Goal: Task Accomplishment & Management: Manage account settings

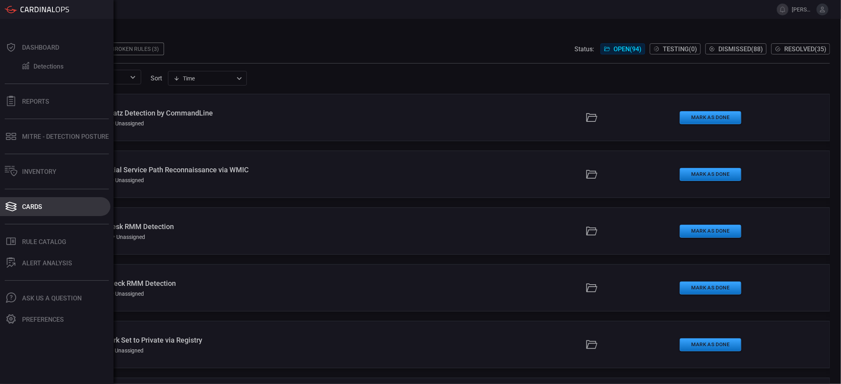
drag, startPoint x: 38, startPoint y: 204, endPoint x: 54, endPoint y: 205, distance: 15.9
click at [54, 205] on button "Cards" at bounding box center [55, 206] width 110 height 19
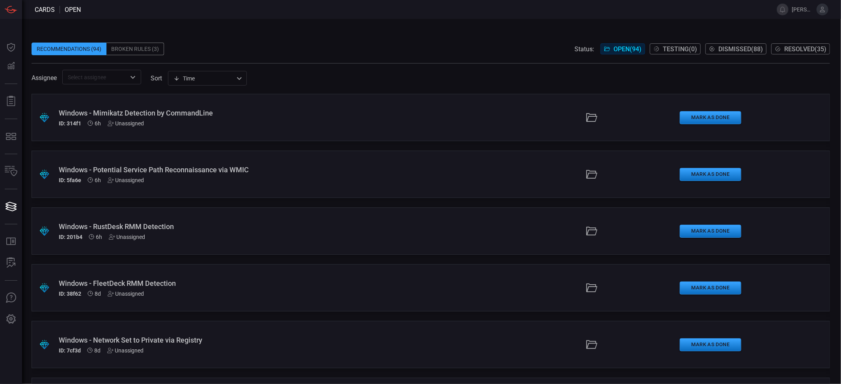
click at [426, 45] on div "Recommendations (94) Broken Rules (3) Status: Open ( 94 ) Testing ( 0 ) Dismiss…" at bounding box center [431, 49] width 799 height 13
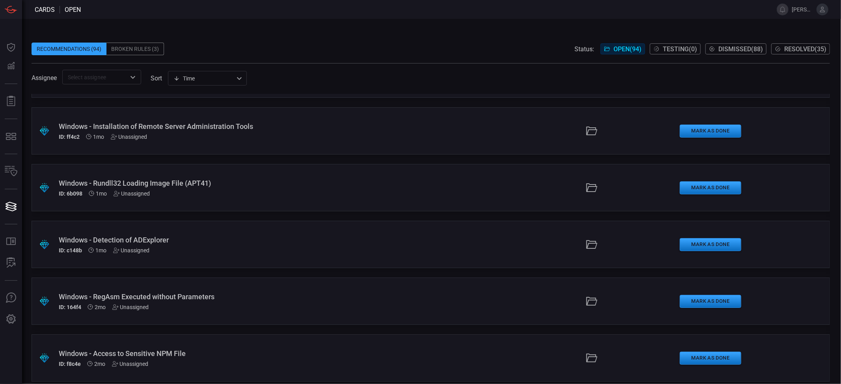
click at [122, 234] on div ".suggested_cards_icon{fill:url(#suggested_cards_icon);} Windows - Detection of …" at bounding box center [431, 244] width 799 height 47
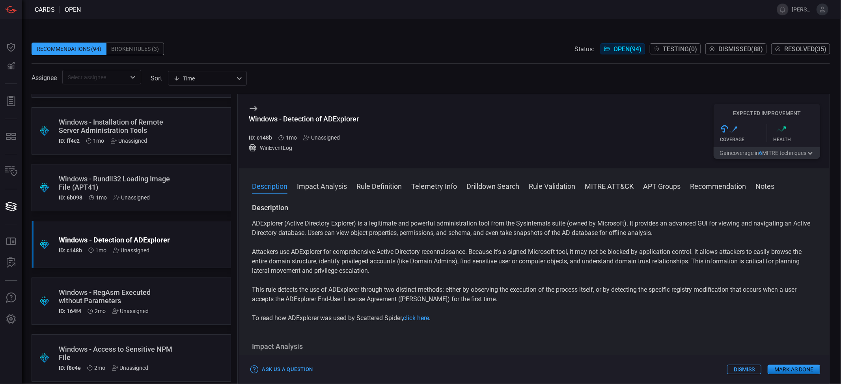
click at [322, 138] on div "Unassigned" at bounding box center [321, 137] width 37 height 6
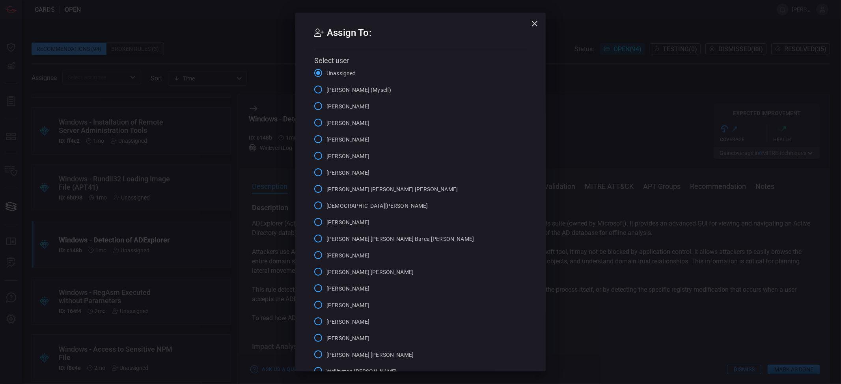
click at [310, 173] on input "[PERSON_NAME]" at bounding box center [318, 172] width 17 height 17
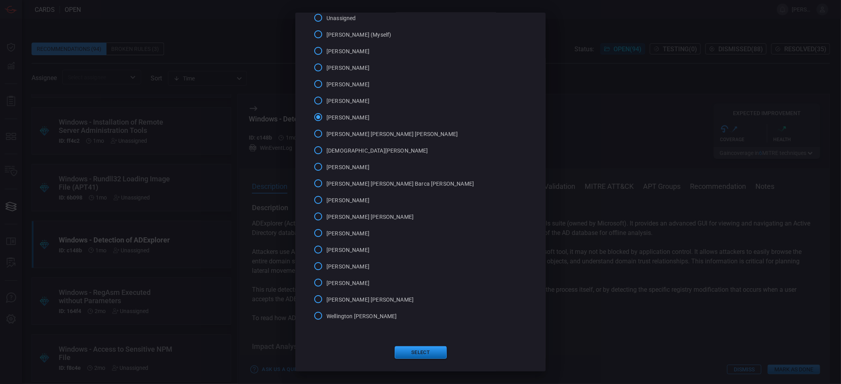
click at [427, 354] on button "Select" at bounding box center [421, 352] width 52 height 13
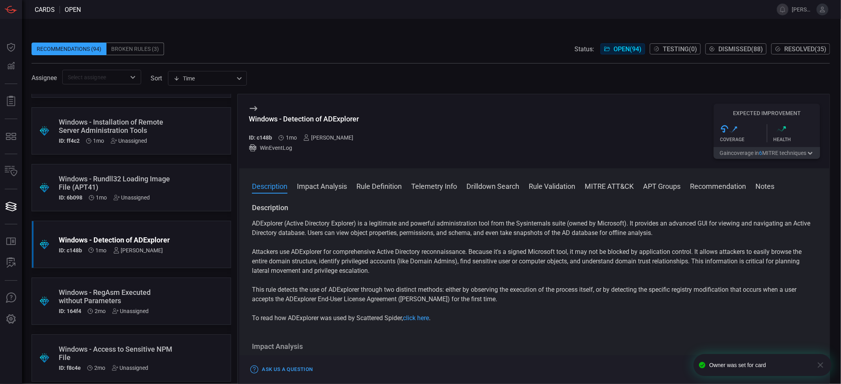
click at [383, 187] on button "Rule Definition" at bounding box center [379, 185] width 45 height 9
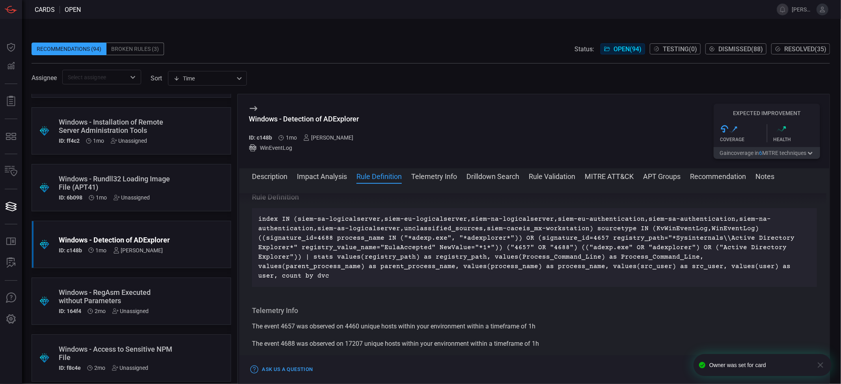
scroll to position [524, 0]
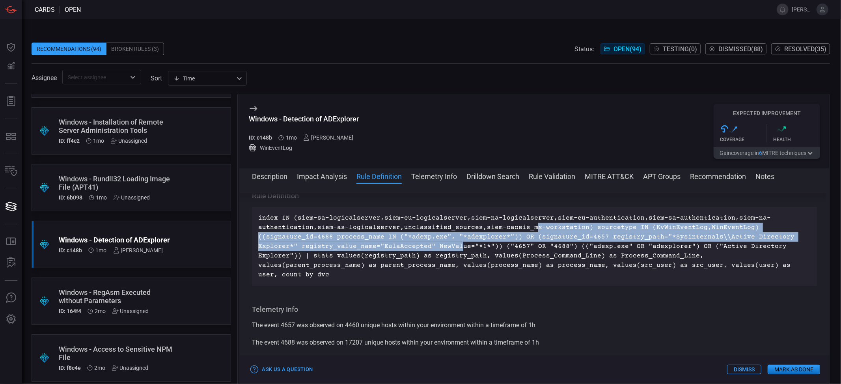
drag, startPoint x: 534, startPoint y: 245, endPoint x: 454, endPoint y: 260, distance: 80.7
click at [454, 260] on p "index IN (siem-sa-logicalserver,siem-eu-logicalserver,siem-na-logicalserver,sie…" at bounding box center [534, 246] width 553 height 66
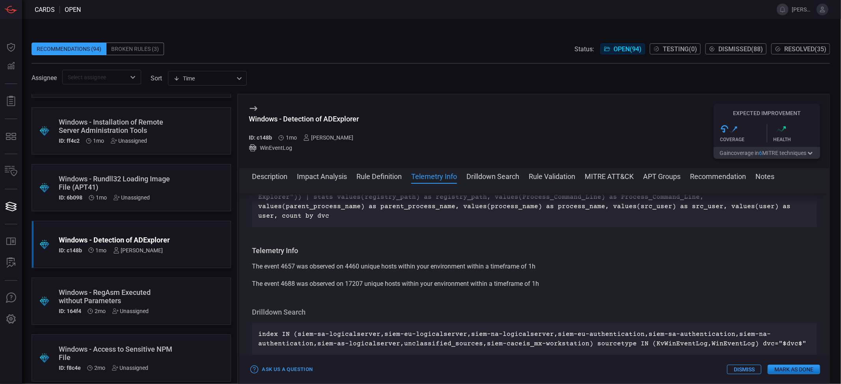
scroll to position [590, 0]
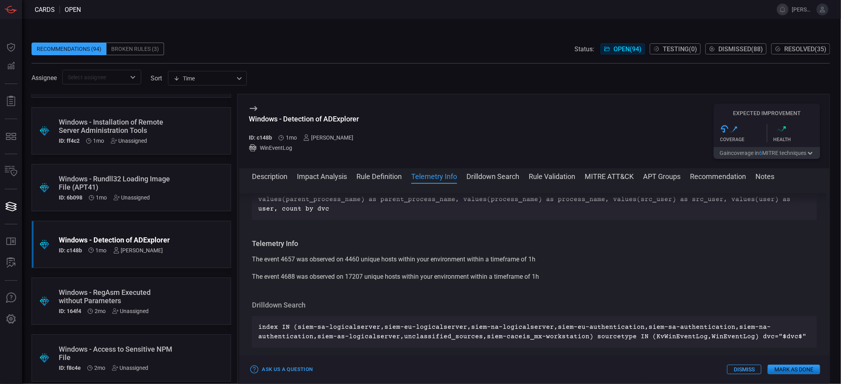
click at [568, 179] on button "Rule Validation" at bounding box center [552, 175] width 47 height 9
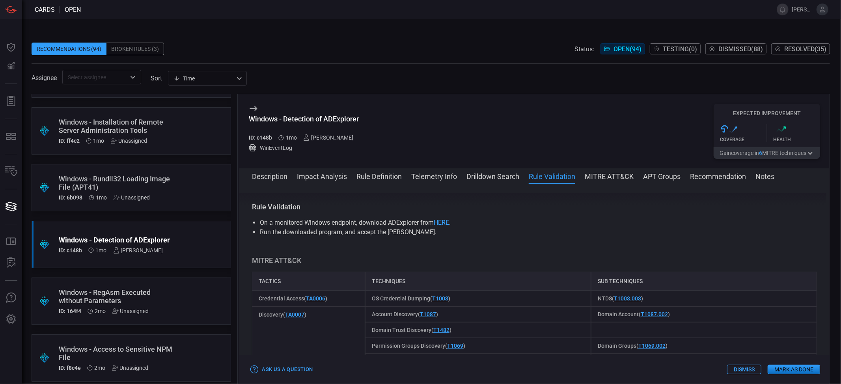
scroll to position [756, 0]
click at [323, 174] on button "Impact Analysis" at bounding box center [322, 175] width 50 height 9
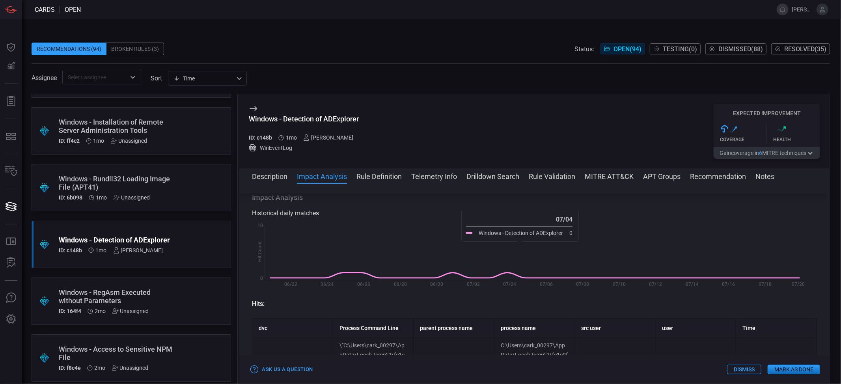
scroll to position [131, 0]
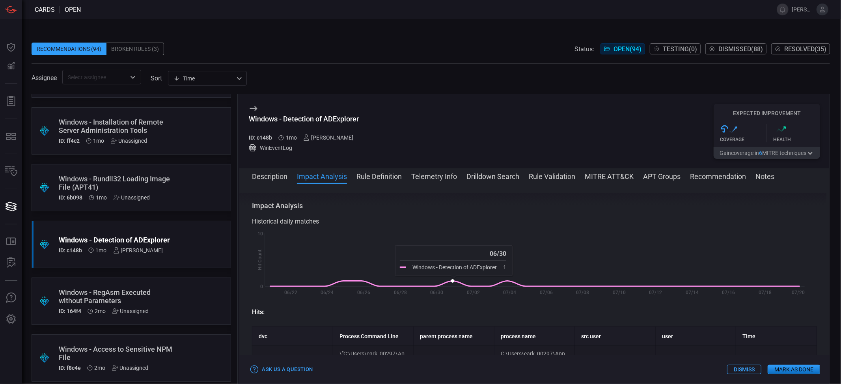
click at [450, 281] on icon at bounding box center [535, 283] width 529 height 5
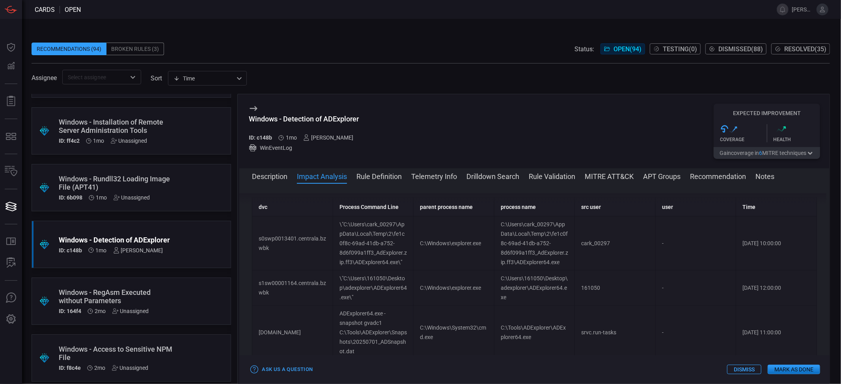
scroll to position [249, 0]
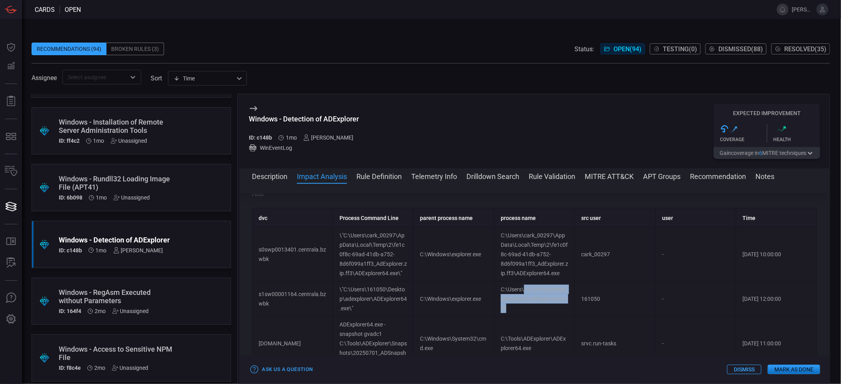
drag, startPoint x: 521, startPoint y: 290, endPoint x: 521, endPoint y: 308, distance: 18.1
click at [521, 308] on td "C:\Users\161050\Desktop\adexplorer\ADExplorer64.exe" at bounding box center [534, 299] width 81 height 35
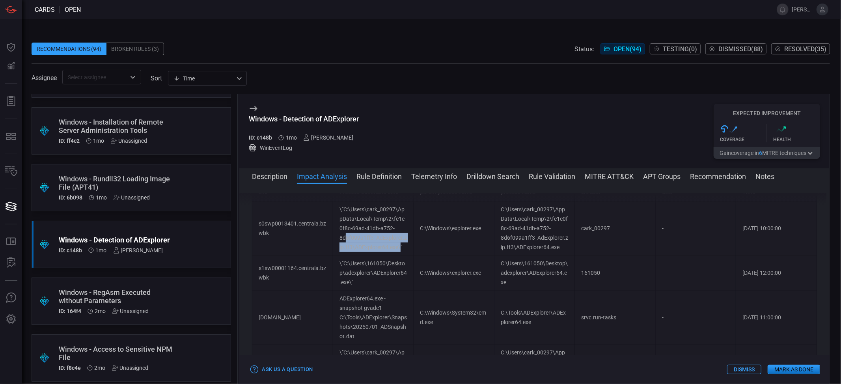
drag, startPoint x: 345, startPoint y: 239, endPoint x: 402, endPoint y: 249, distance: 57.8
click at [402, 249] on td "\"C:\Users\cark_00297\AppData\Local\Temp\2\fe1c0f8c-69ad-41db-a752-8d6f099a1ff3…" at bounding box center [373, 229] width 81 height 54
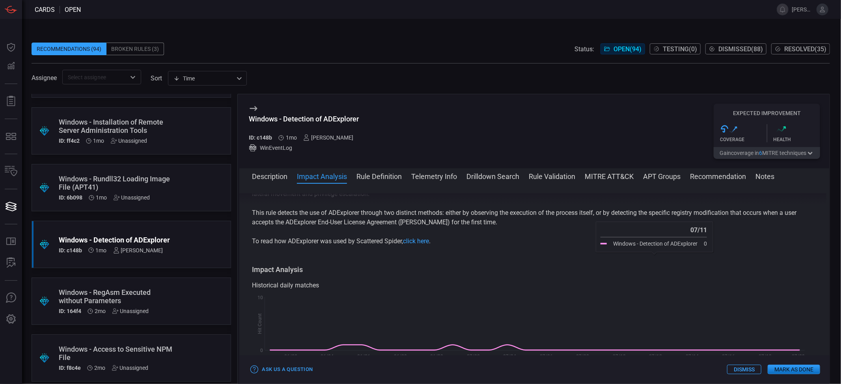
scroll to position [0, 0]
